Goal: Find specific page/section: Find specific page/section

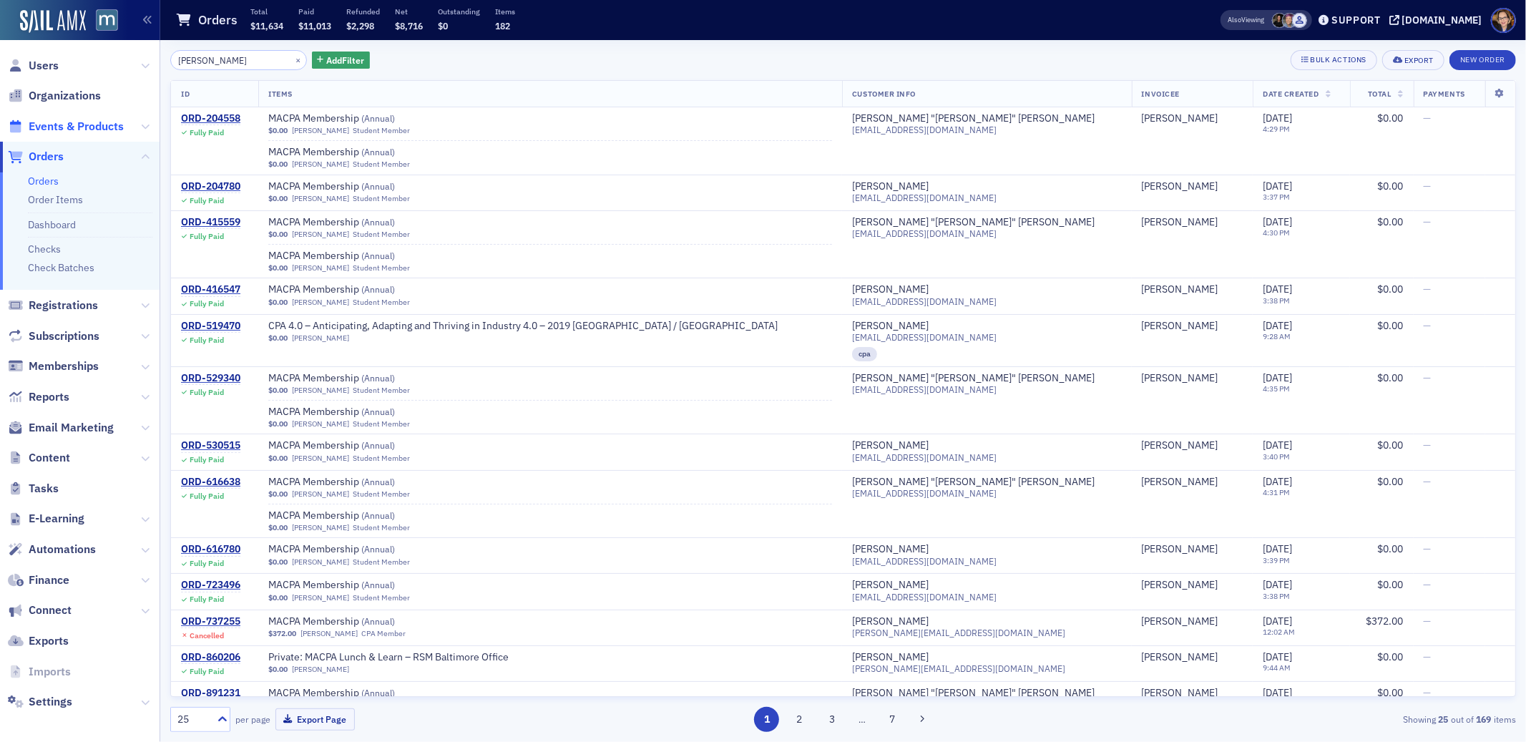
click at [69, 126] on span "Events & Products" at bounding box center [76, 127] width 95 height 16
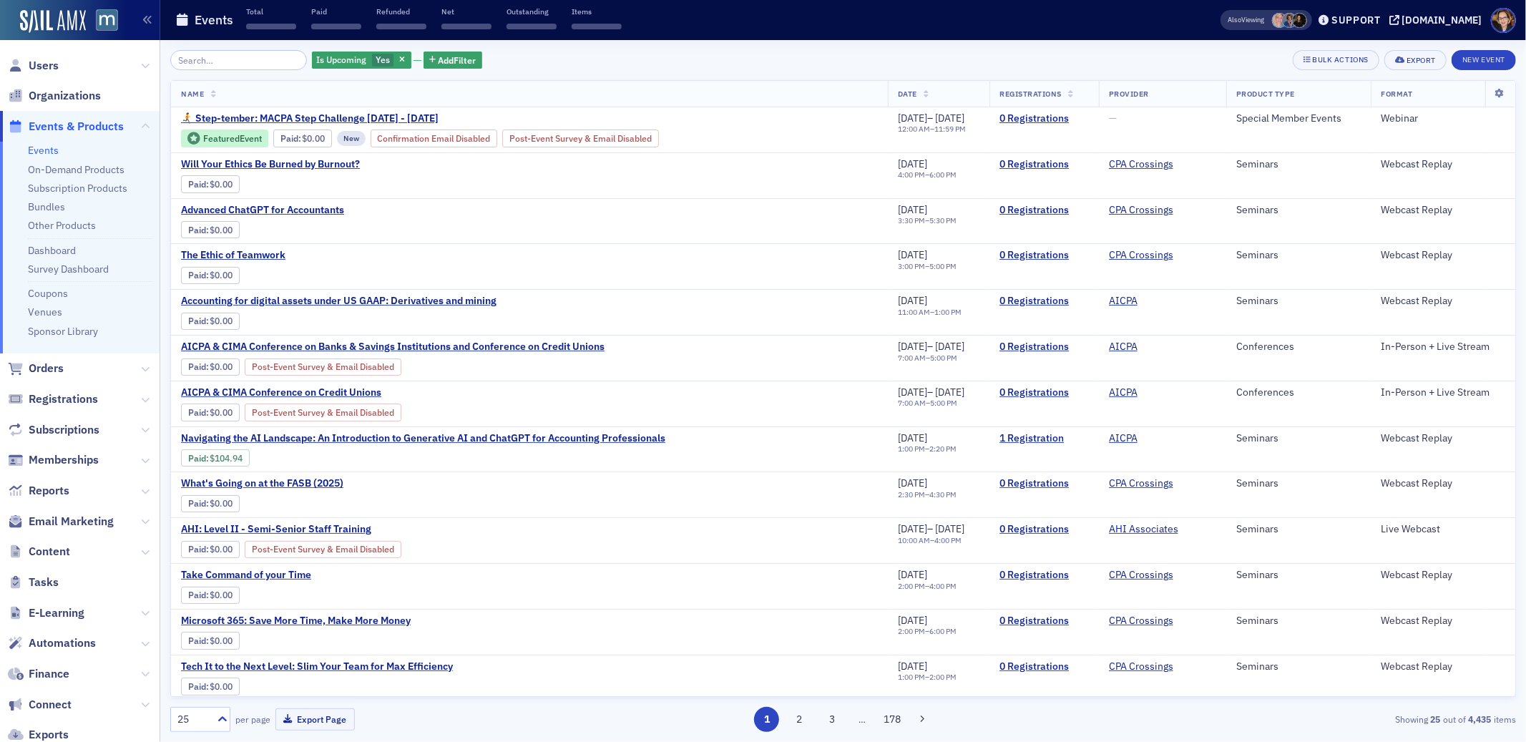
click at [236, 59] on input "search" at bounding box center [238, 60] width 137 height 20
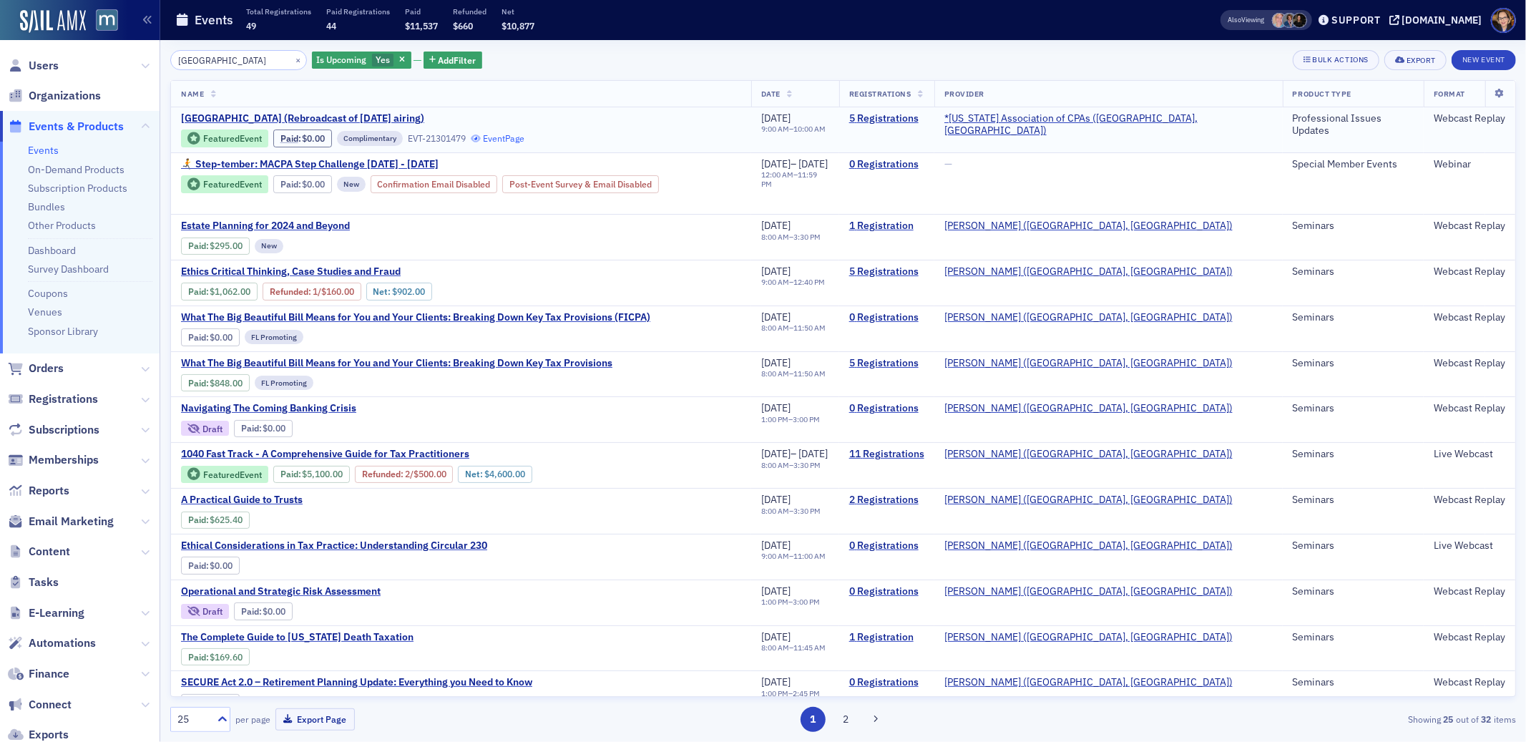
type input "[GEOGRAPHIC_DATA]"
click at [508, 140] on link "Event Page" at bounding box center [498, 138] width 54 height 11
click at [520, 137] on link "Event Page" at bounding box center [498, 138] width 54 height 11
click at [44, 368] on span "Orders" at bounding box center [46, 369] width 35 height 16
